Goal: Task Accomplishment & Management: Use online tool/utility

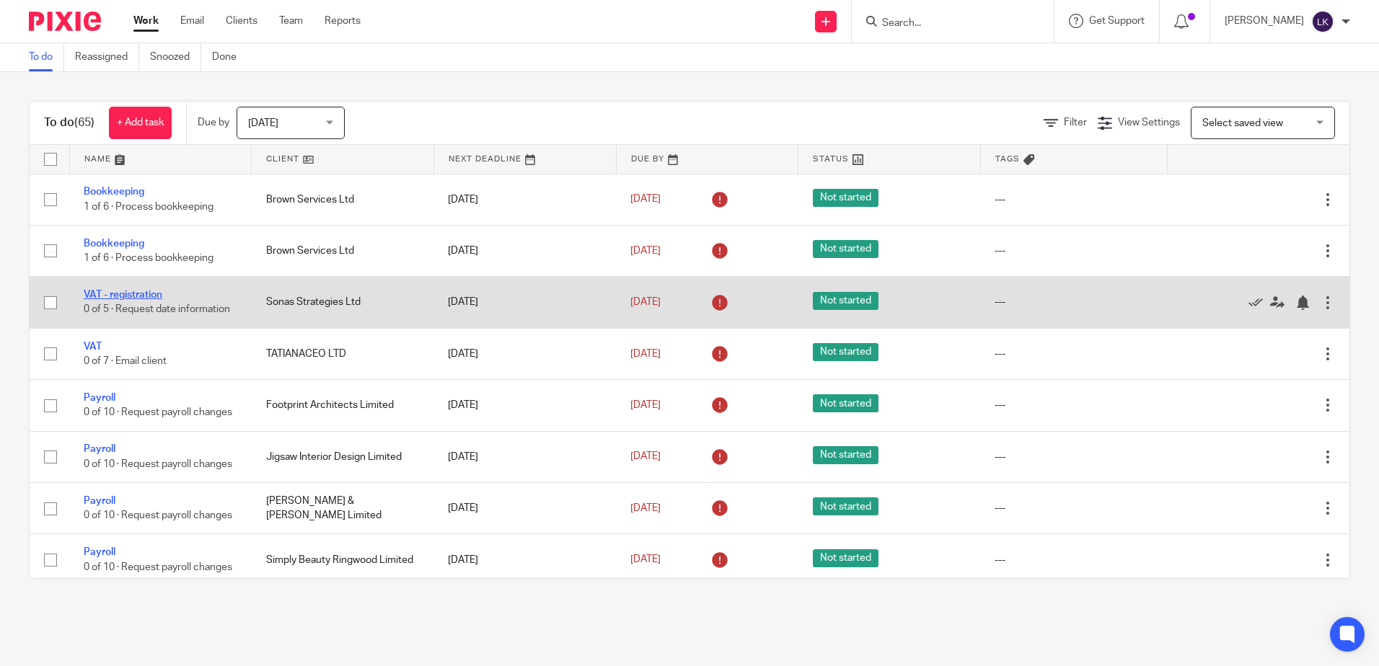
click at [89, 291] on link "VAT - registration" at bounding box center [123, 295] width 79 height 10
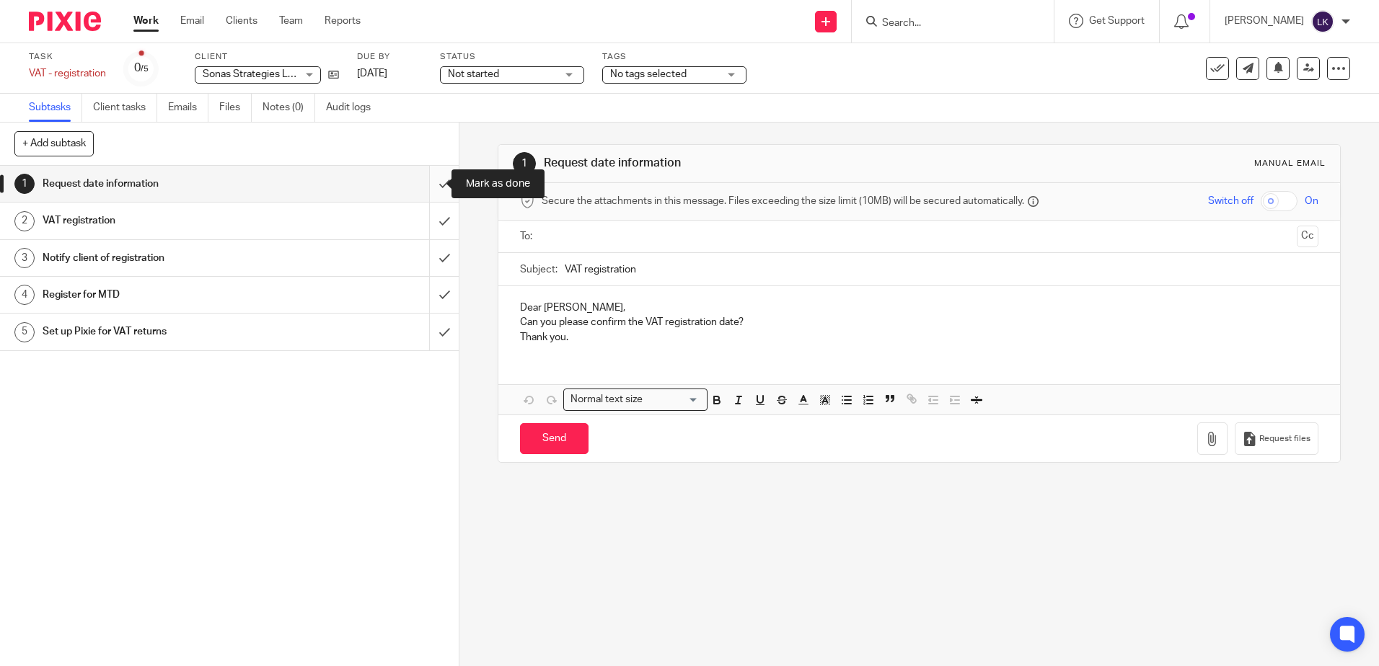
click at [428, 187] on input "submit" at bounding box center [229, 184] width 459 height 36
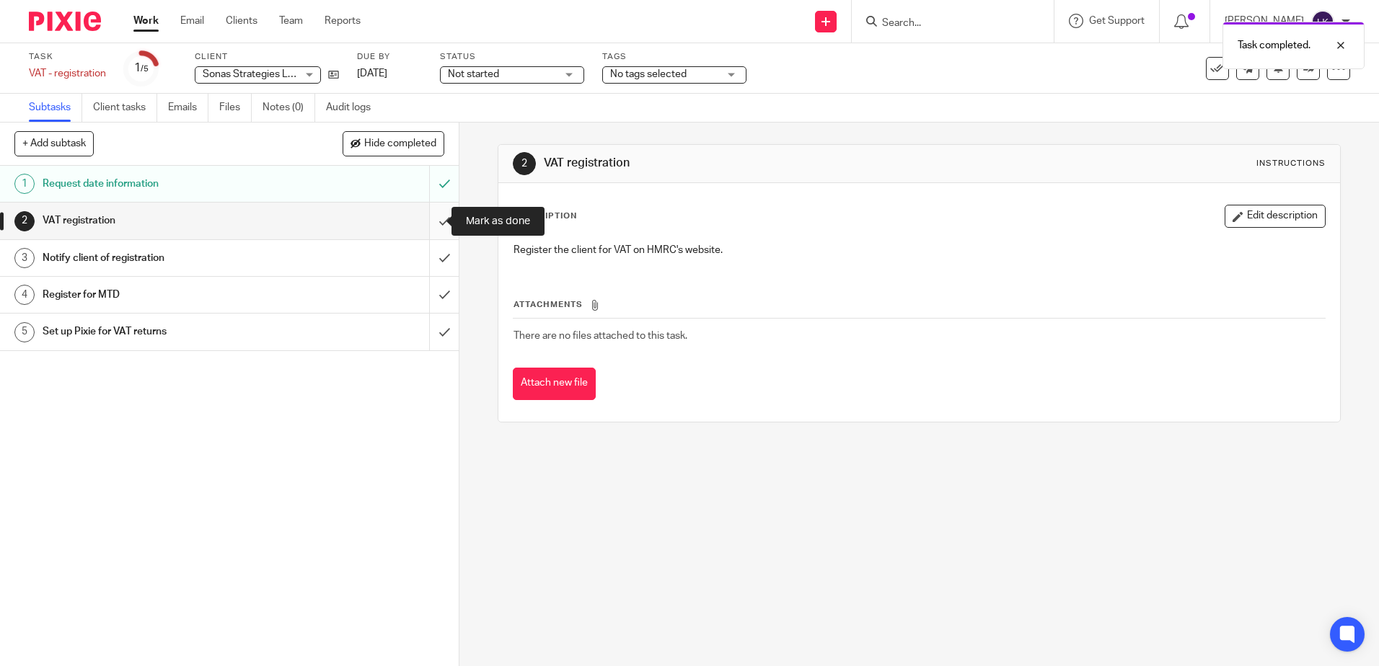
click at [430, 222] on input "submit" at bounding box center [229, 221] width 459 height 36
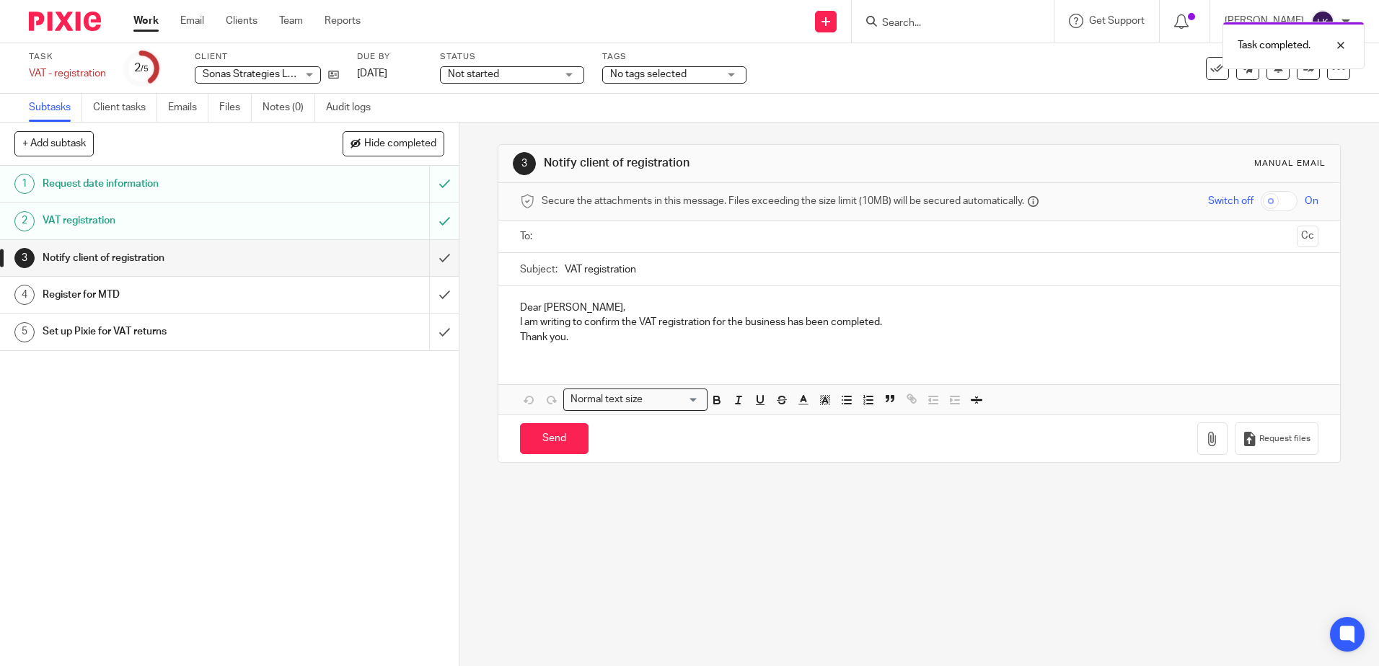
click at [146, 18] on link "Work" at bounding box center [145, 21] width 25 height 14
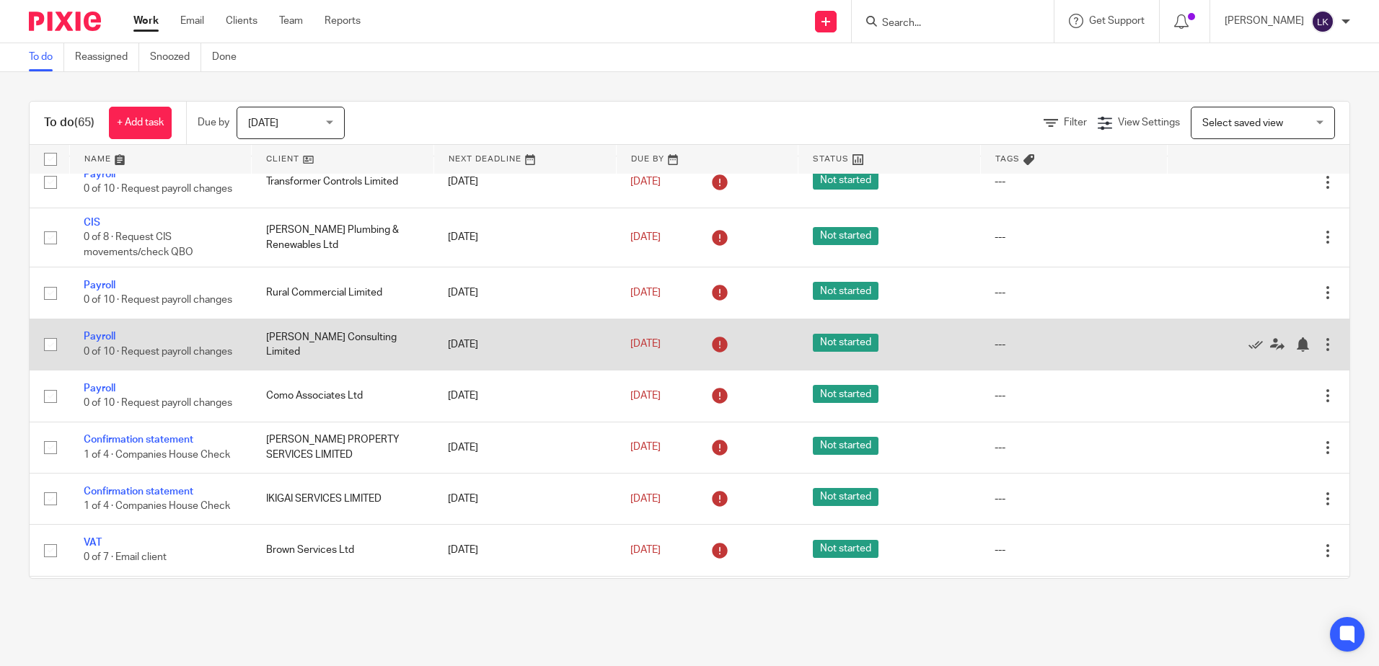
scroll to position [793, 0]
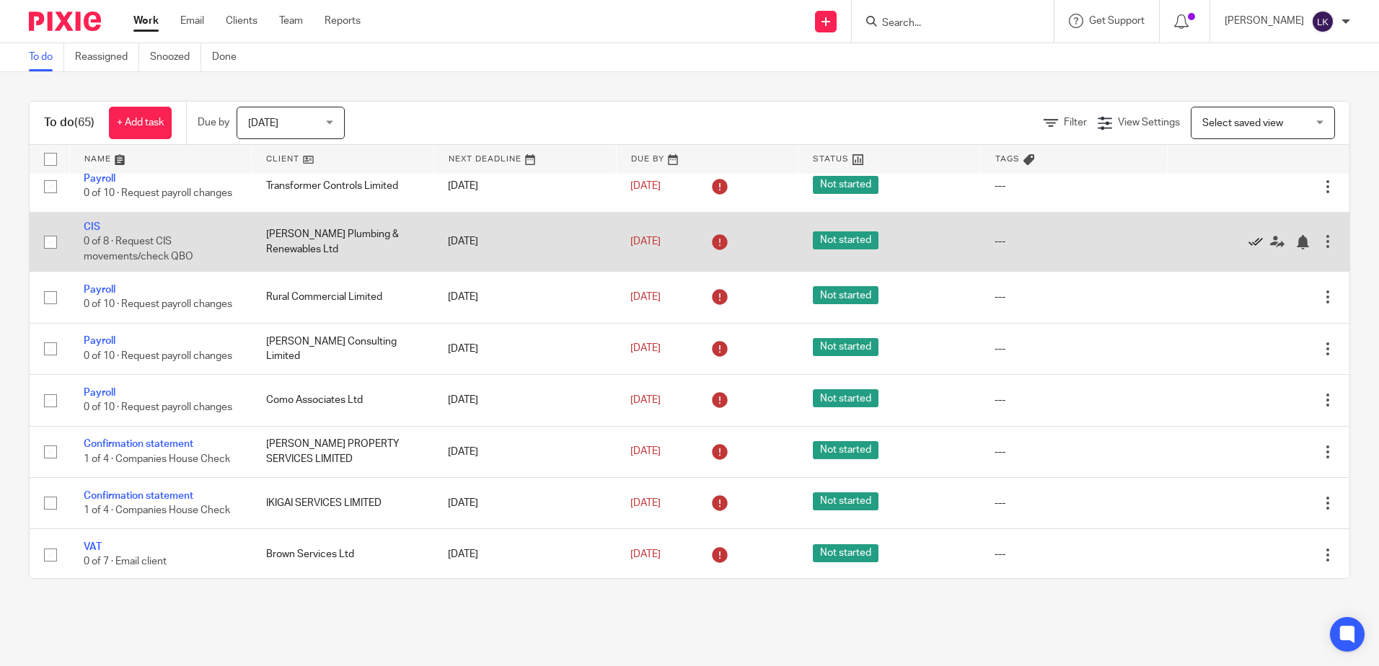
click at [1248, 250] on icon at bounding box center [1255, 242] width 14 height 14
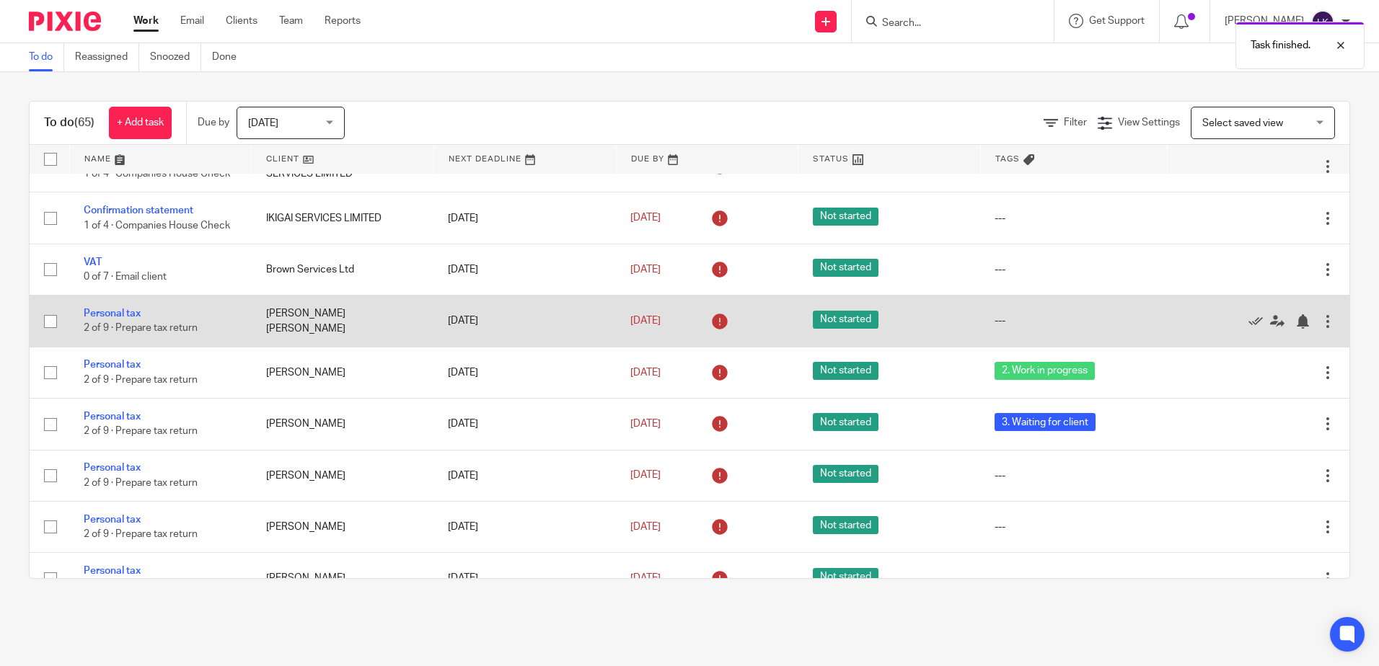
scroll to position [1010, 0]
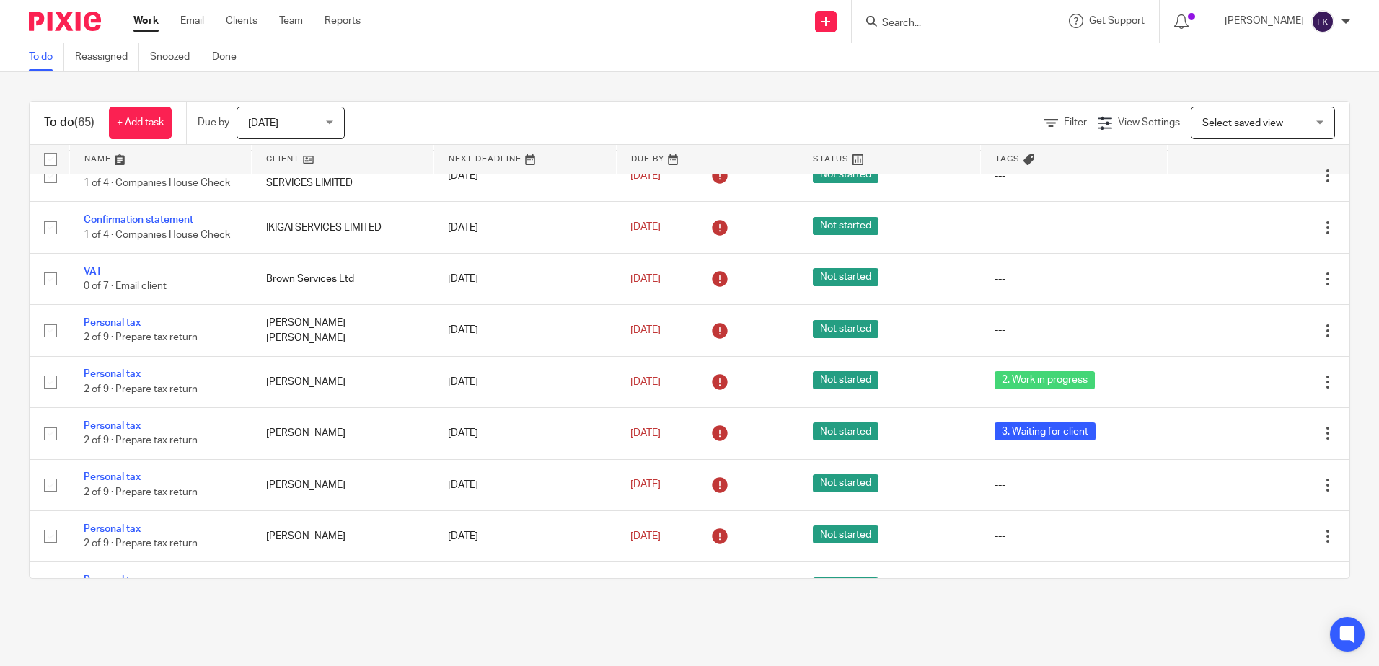
click at [260, 596] on div "To do (65) + Add task Due by [DATE] [DATE] [DATE] [DATE] This week Next week Th…" at bounding box center [689, 340] width 1379 height 536
